Goal: Find specific page/section: Find specific page/section

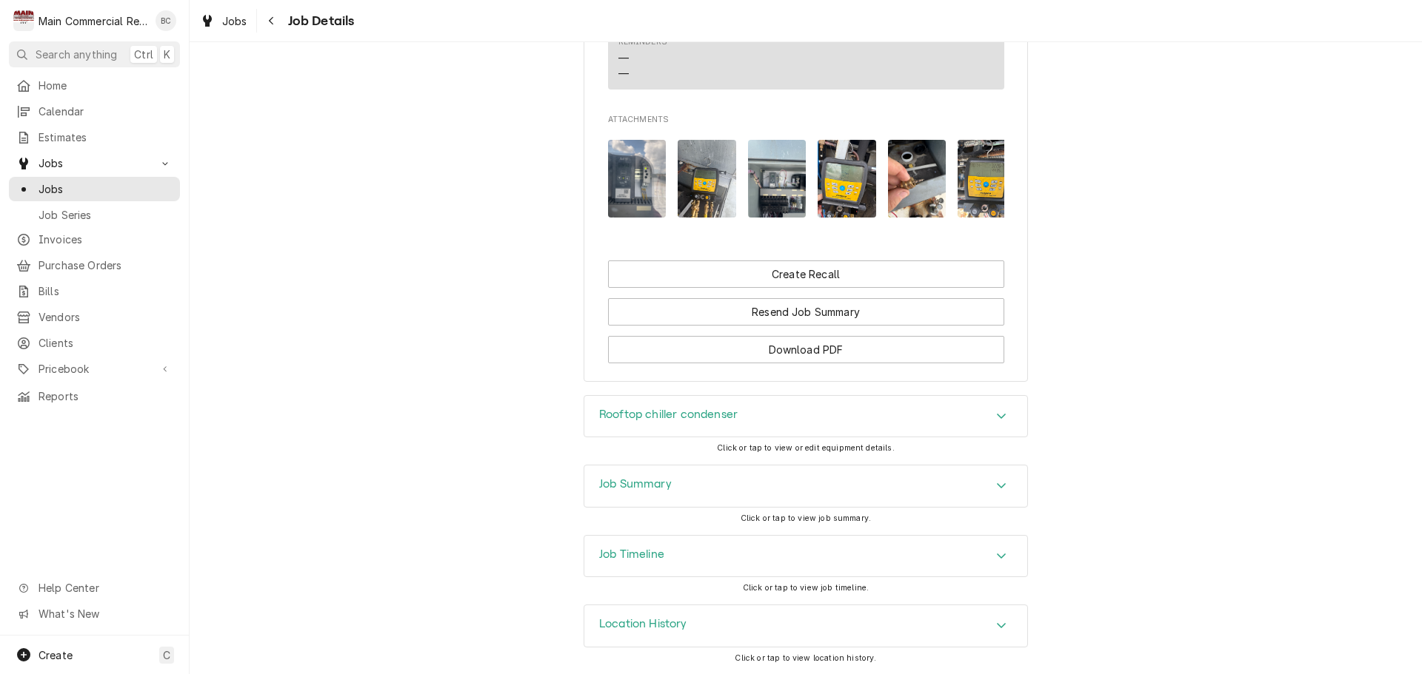
scroll to position [1128, 0]
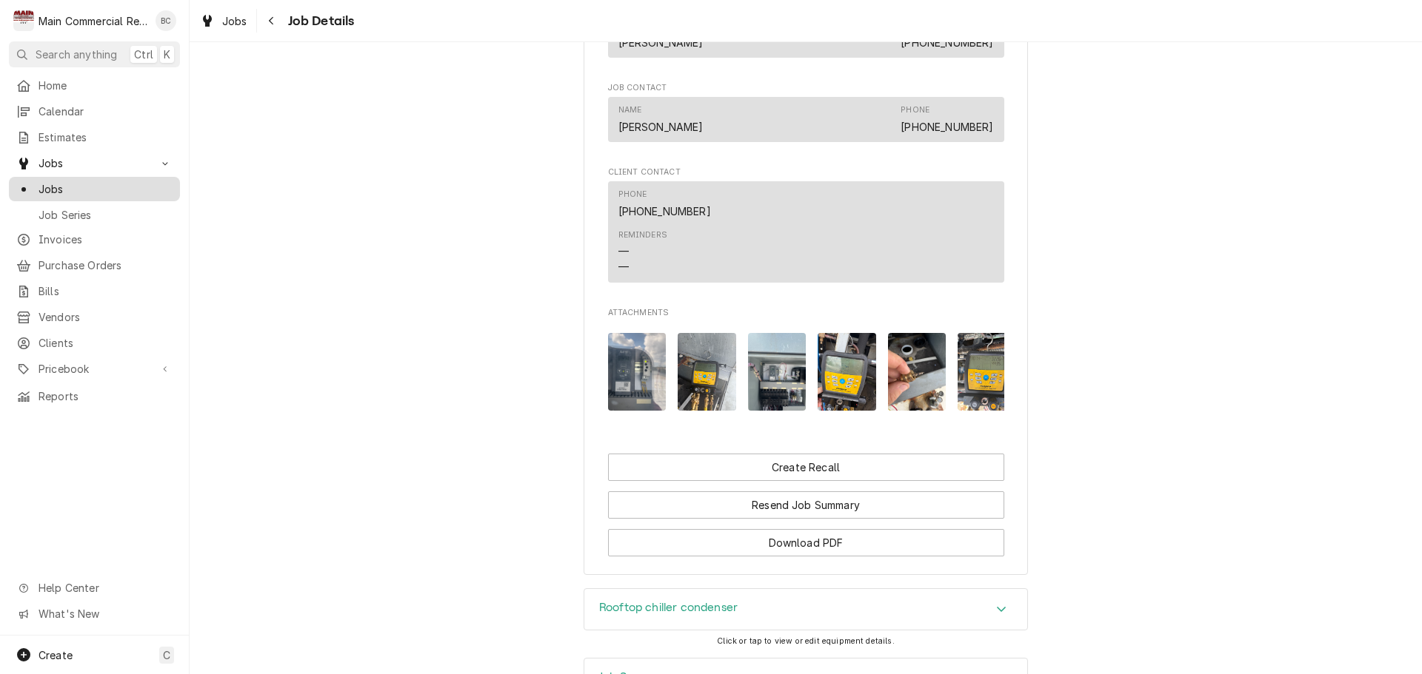
click at [114, 184] on span "Jobs" at bounding box center [105, 189] width 134 height 16
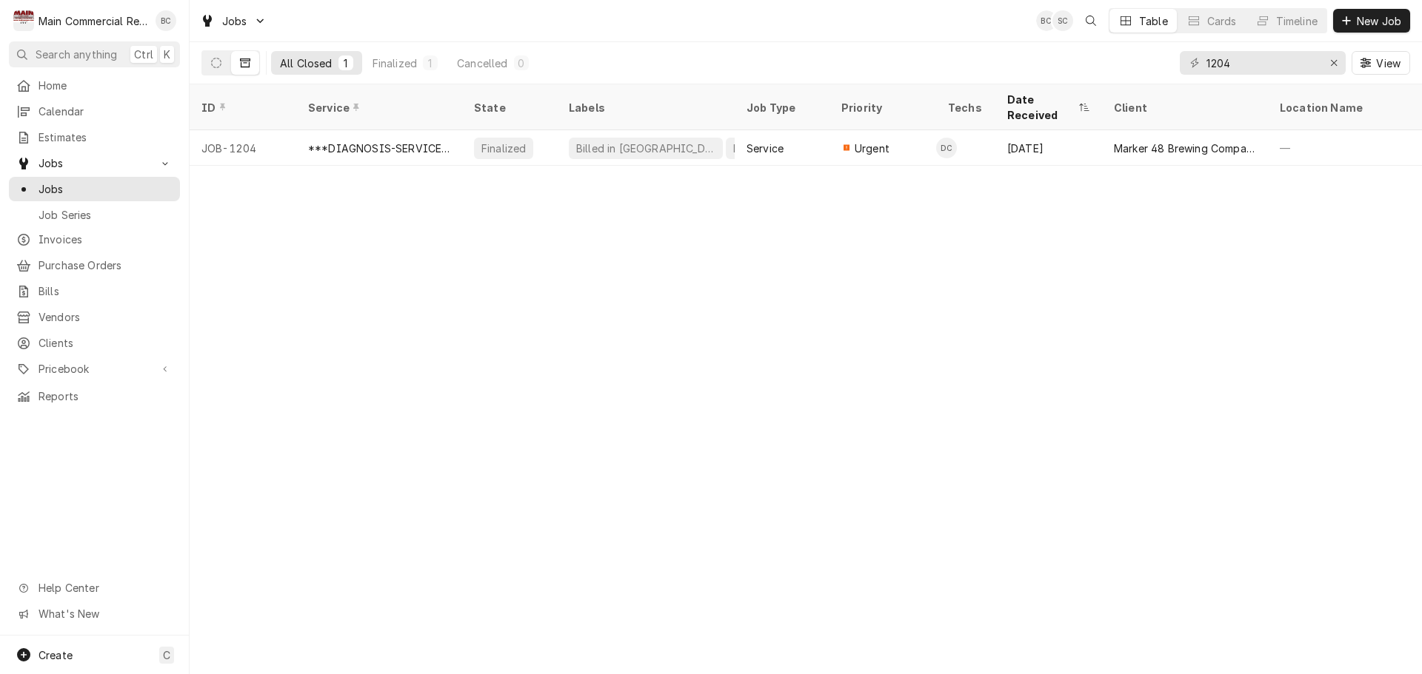
click at [246, 62] on icon "Dynamic Content Wrapper" at bounding box center [245, 63] width 10 height 10
click at [1327, 63] on div "Erase input" at bounding box center [1333, 63] width 15 height 15
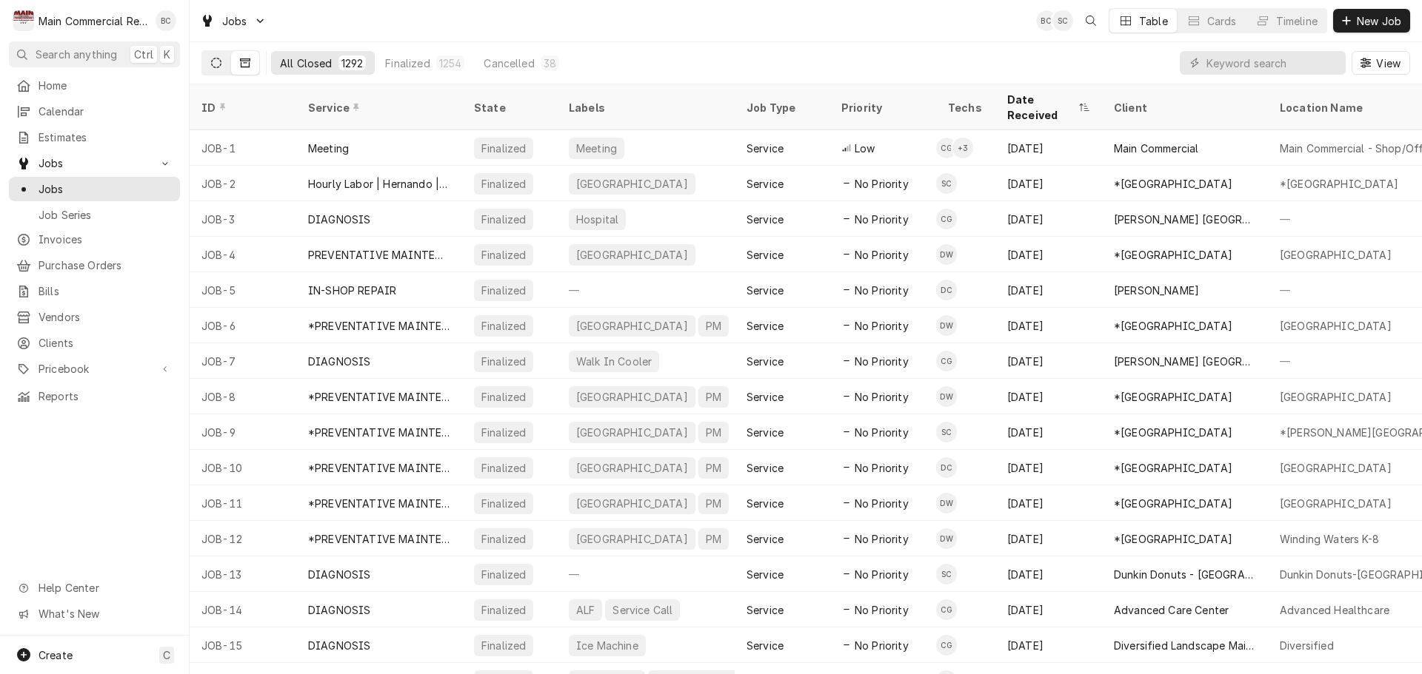
click at [217, 65] on icon "Dynamic Content Wrapper" at bounding box center [216, 63] width 10 height 10
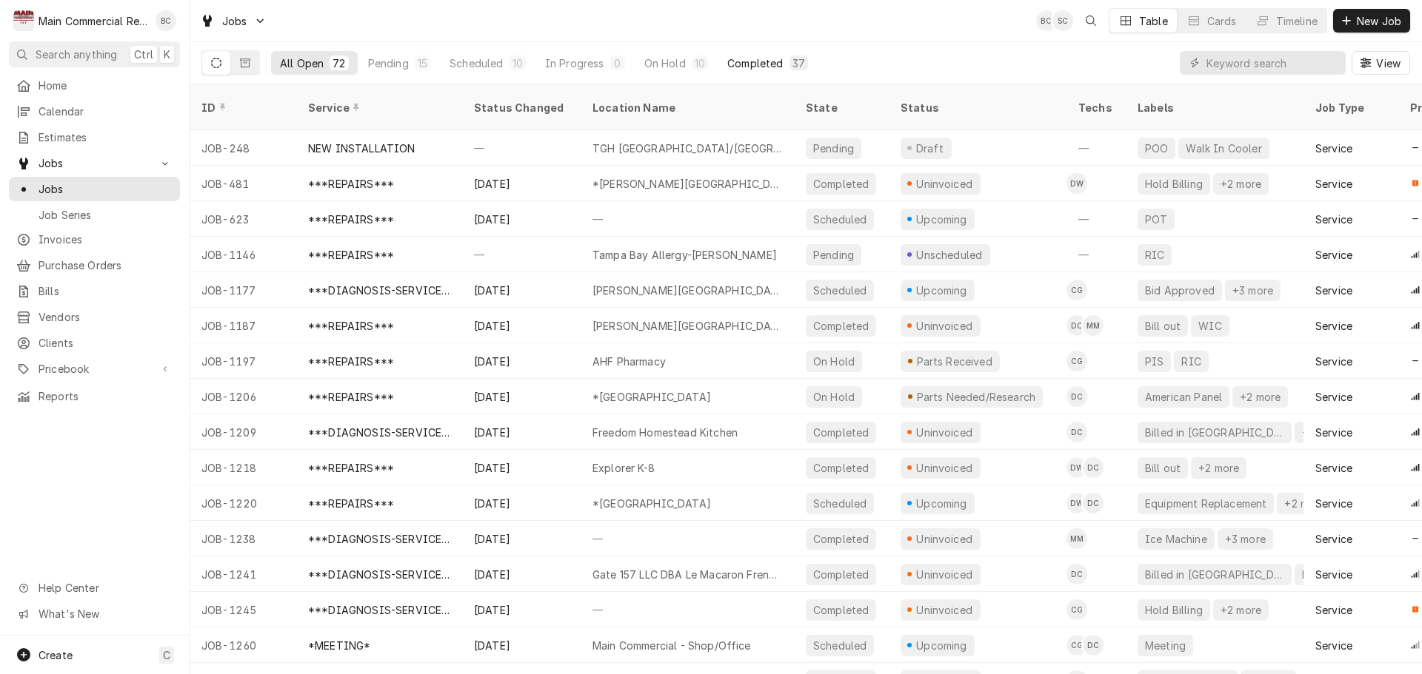
click at [746, 62] on div "Completed" at bounding box center [755, 64] width 56 height 16
